Goal: Check status: Check status

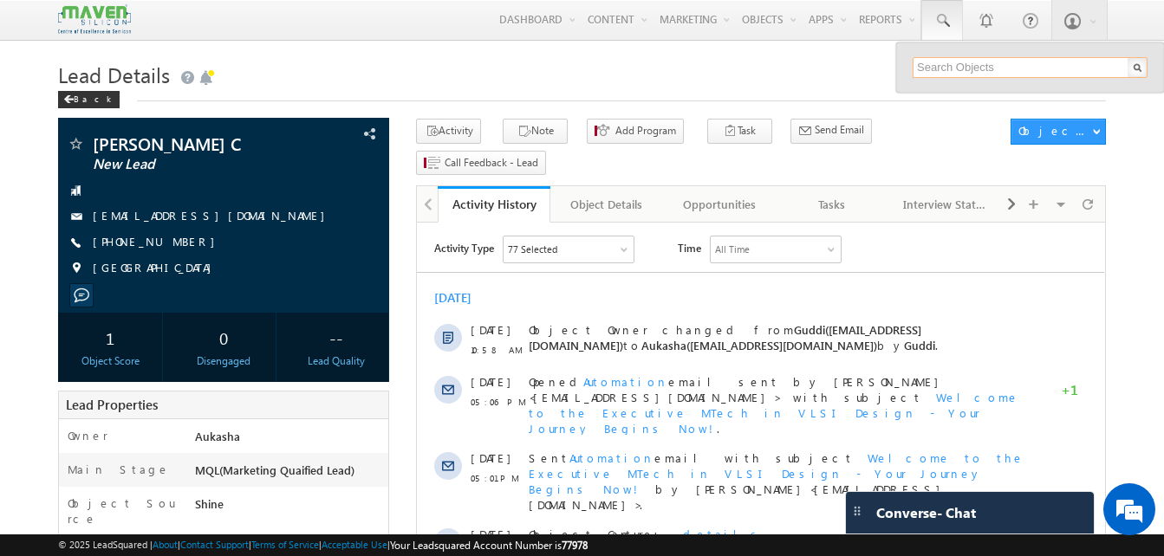
click at [974, 60] on input "text" at bounding box center [1029, 67] width 235 height 21
paste input "8077039602"
type input "8077039602"
